Goal: Task Accomplishment & Management: Use online tool/utility

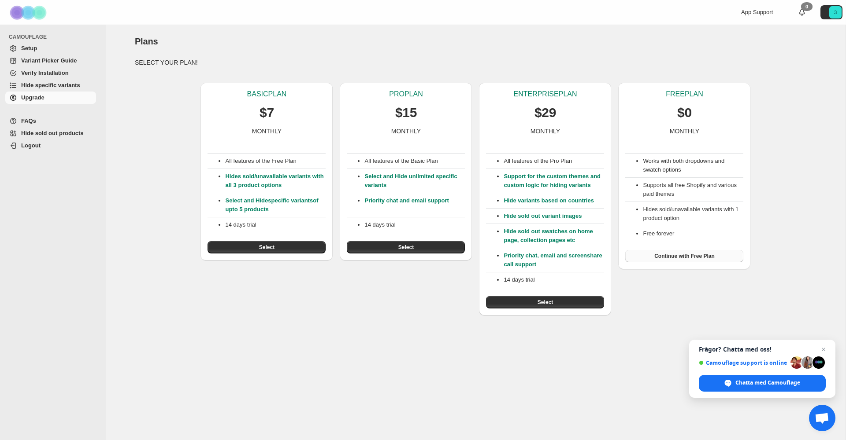
click at [668, 257] on span "Continue with Free Plan" at bounding box center [684, 256] width 60 height 7
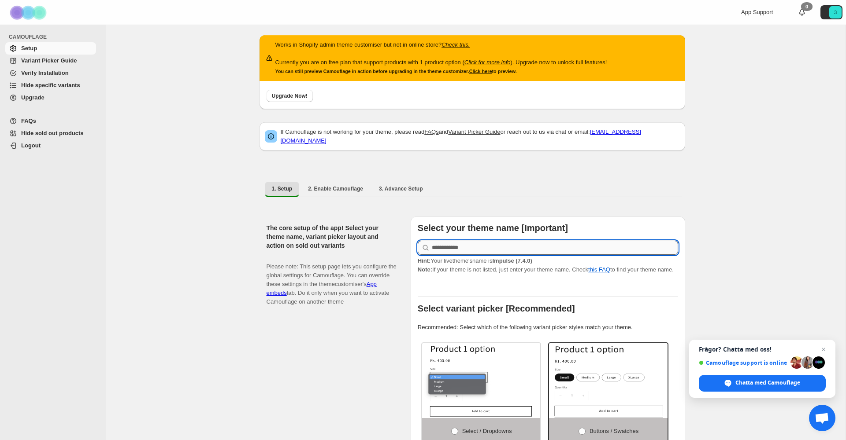
click at [458, 246] on input "text" at bounding box center [555, 248] width 246 height 14
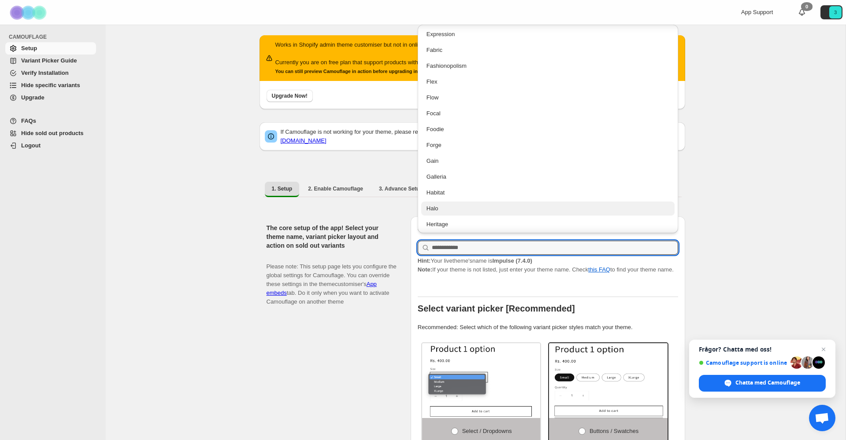
scroll to position [866, 0]
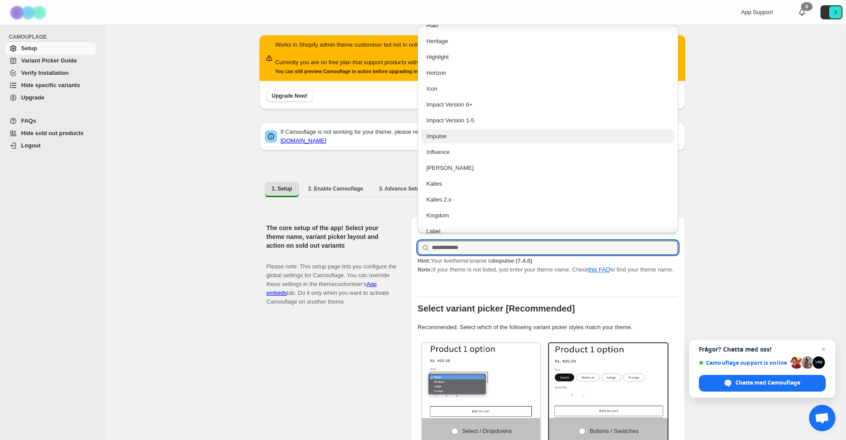
click at [449, 136] on div "Impulse" at bounding box center [547, 136] width 243 height 9
type input "*******"
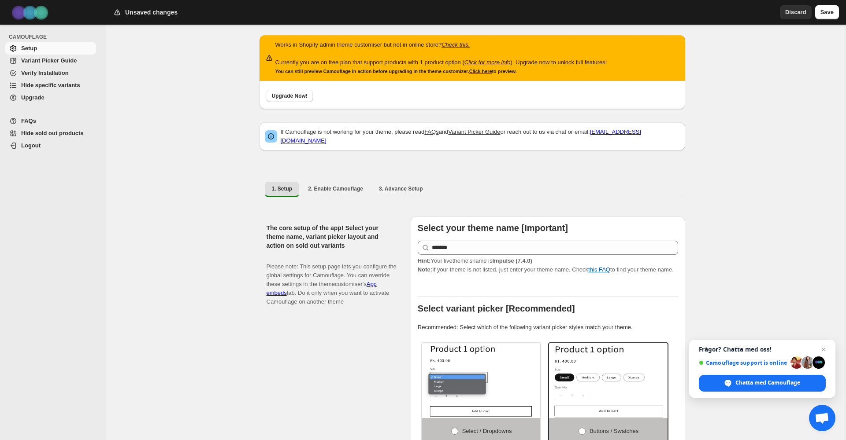
click at [488, 274] on p "Hint: Your live theme's name is Impulse (7.4.0) Note: If your theme is not list…" at bounding box center [548, 266] width 260 height 18
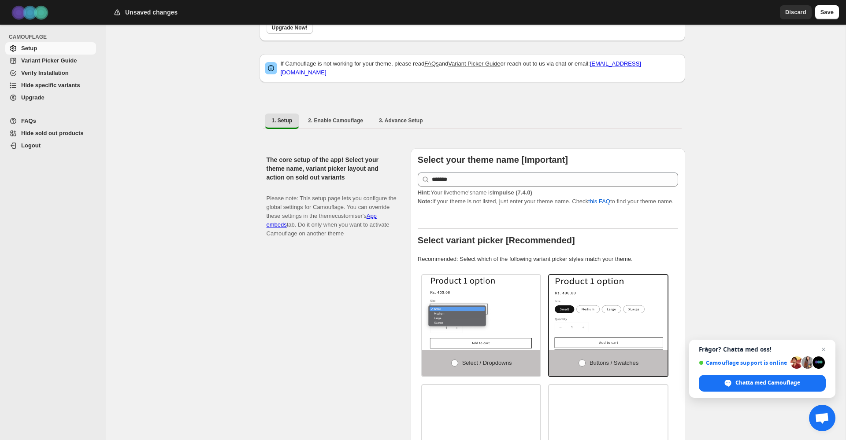
scroll to position [144, 0]
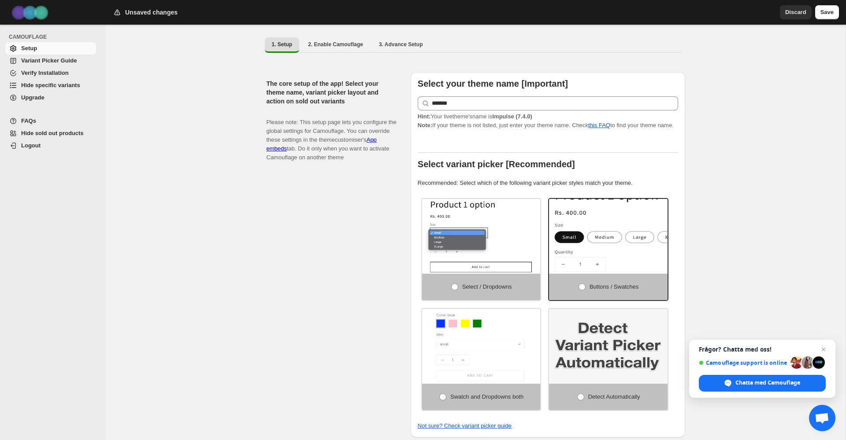
click at [622, 259] on img at bounding box center [634, 242] width 177 height 112
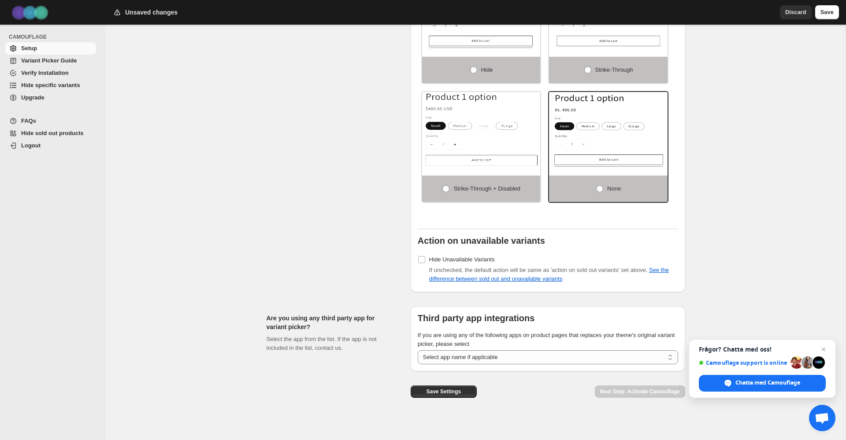
scroll to position [658, 0]
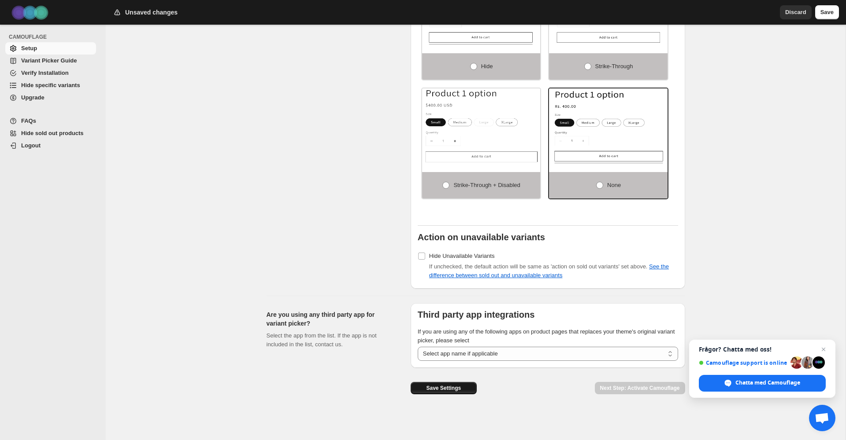
click at [453, 390] on span "Save Settings" at bounding box center [443, 388] width 35 height 7
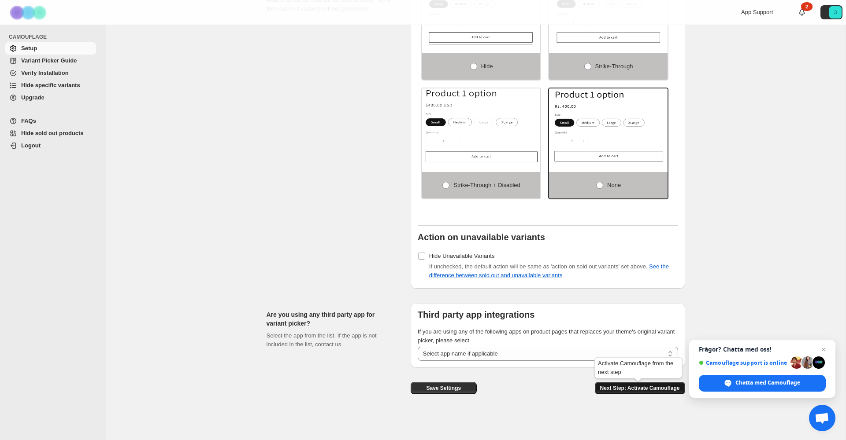
click at [621, 388] on span "Next Step: Activate Camouflage" at bounding box center [640, 388] width 80 height 7
select select "**********"
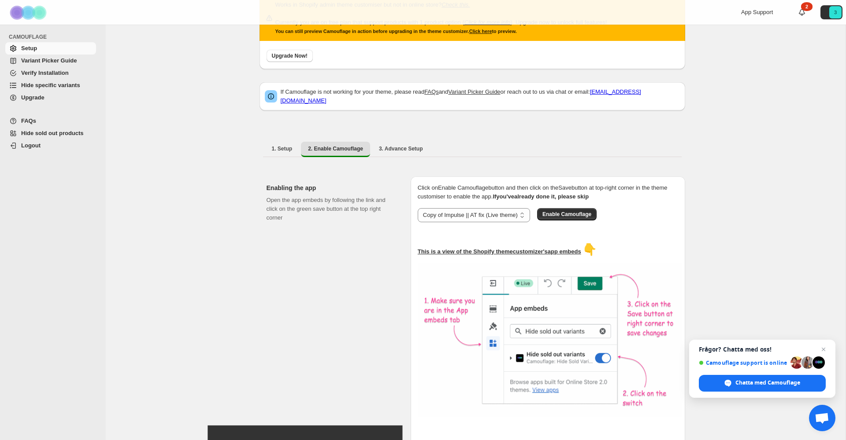
scroll to position [173, 0]
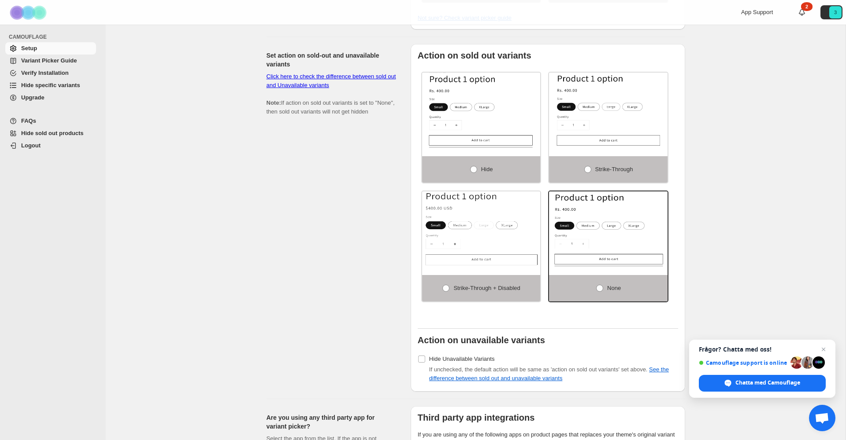
scroll to position [625, 0]
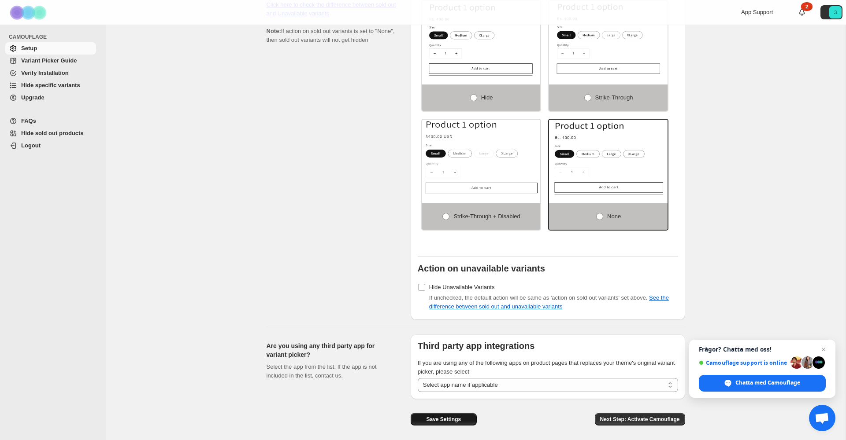
click at [462, 421] on button "Save Settings" at bounding box center [443, 420] width 66 height 12
click at [625, 421] on span "Next Step: Activate Camouflage" at bounding box center [640, 419] width 80 height 7
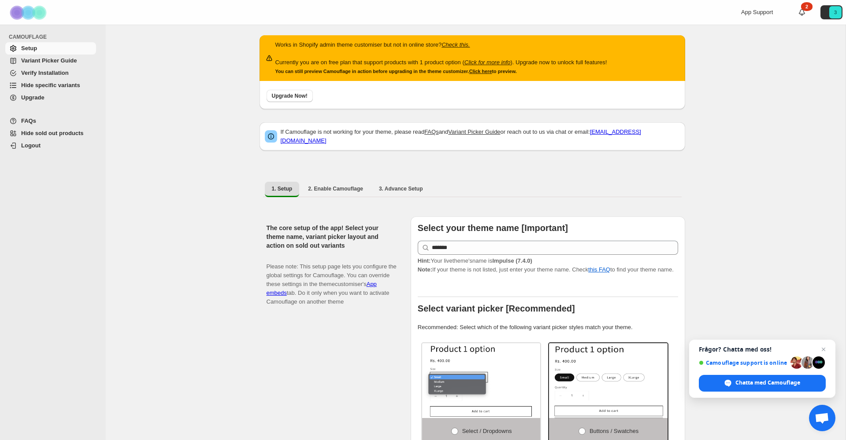
select select "**********"
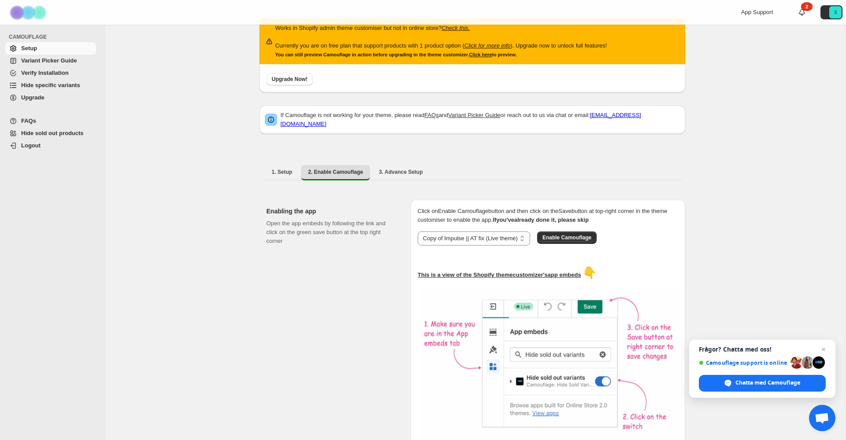
scroll to position [22, 0]
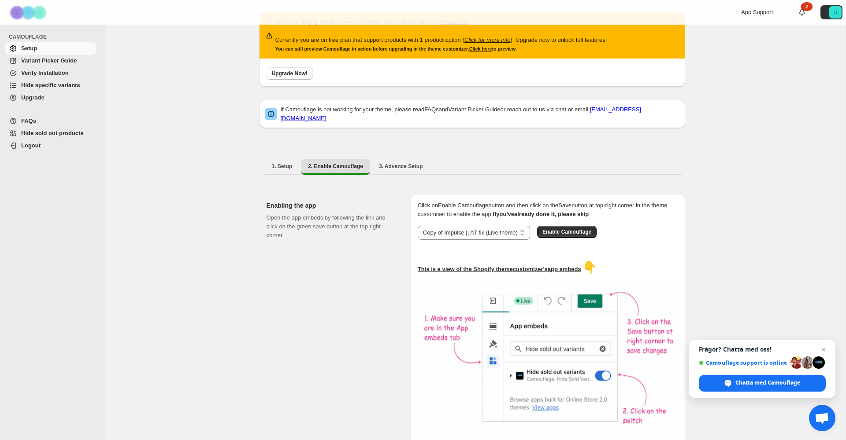
click at [806, 7] on div "App Support 2 3" at bounding box center [793, 12] width 105 height 25
click at [799, 13] on icon at bounding box center [801, 12] width 9 height 9
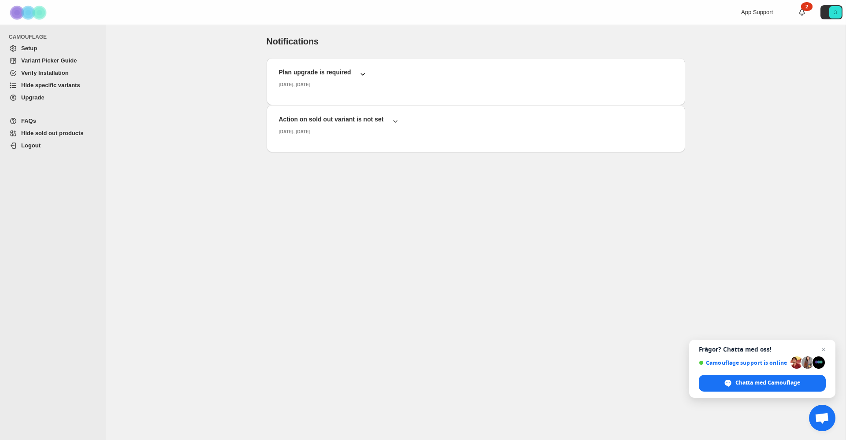
click at [369, 75] on button "Plan upgrade is required [DATE], [DATE]" at bounding box center [476, 78] width 404 height 26
